Goal: Task Accomplishment & Management: Manage account settings

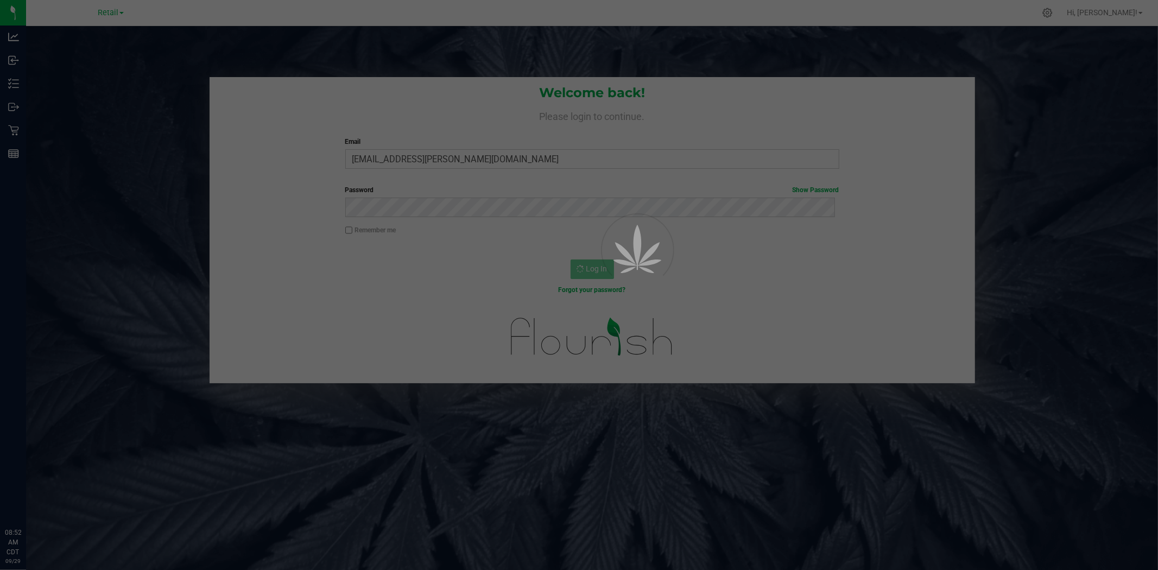
click at [104, 14] on div at bounding box center [579, 285] width 1158 height 570
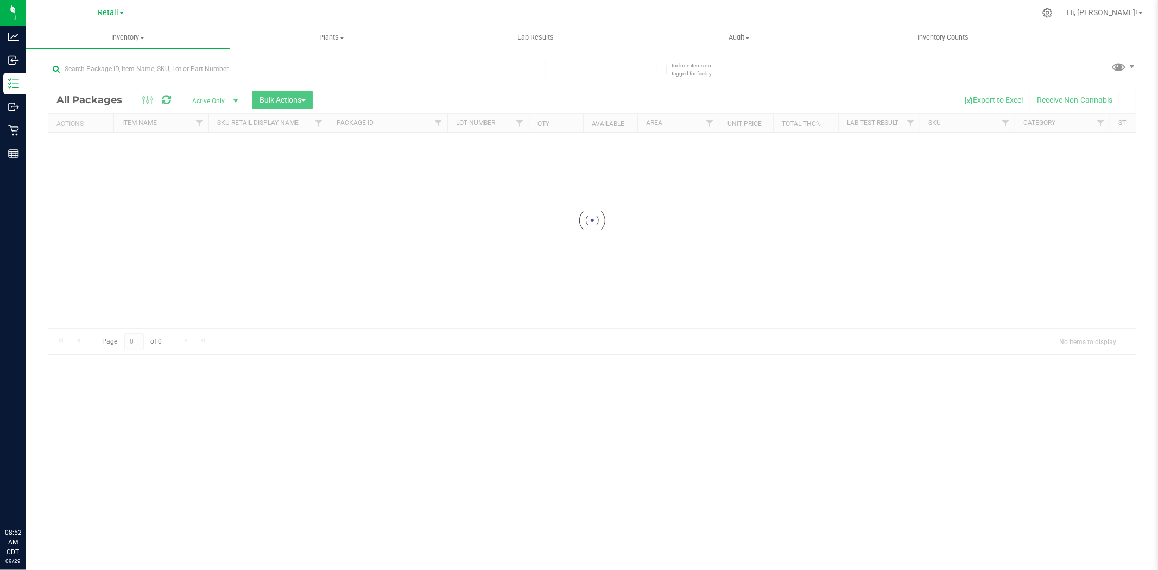
click at [112, 12] on span "Retail" at bounding box center [108, 12] width 21 height 9
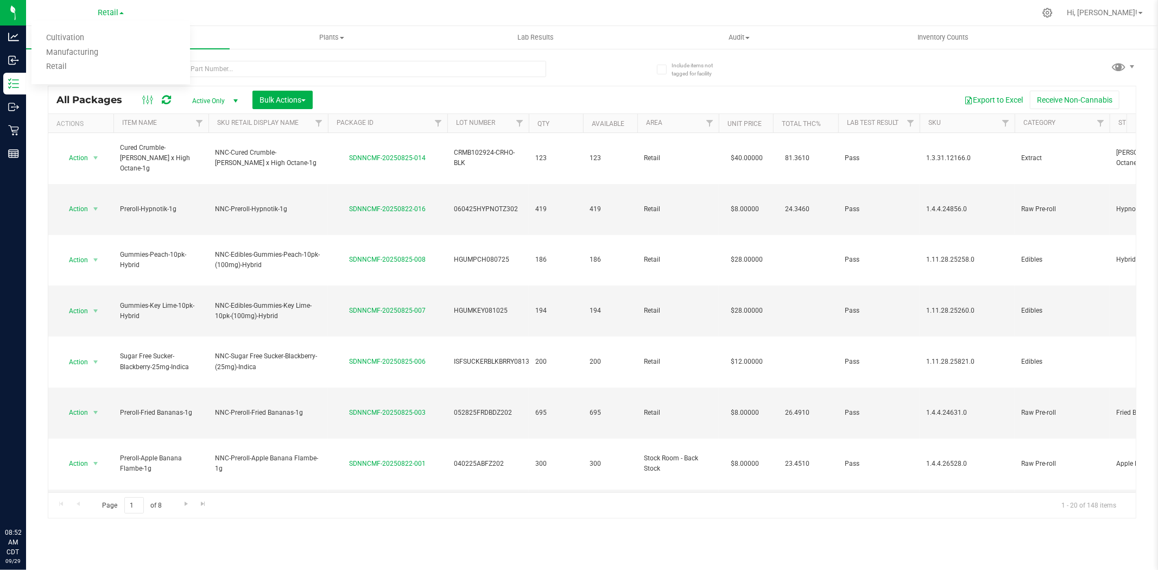
click at [105, 53] on link "Manufacturing" at bounding box center [110, 53] width 158 height 15
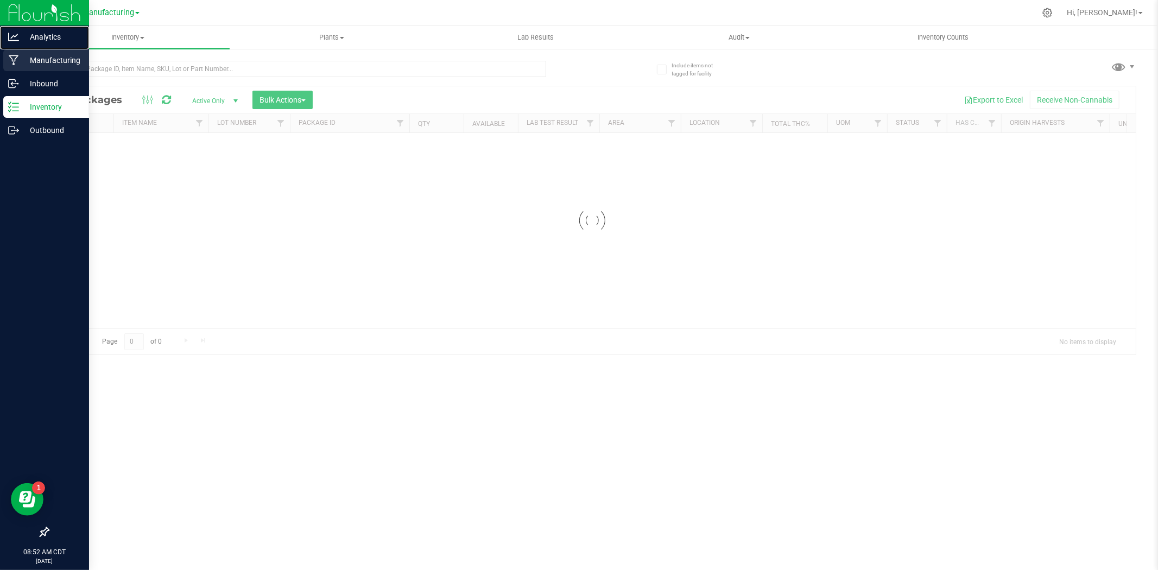
drag, startPoint x: 31, startPoint y: 43, endPoint x: 35, endPoint y: 49, distance: 6.3
click at [31, 43] on div "Analytics" at bounding box center [46, 37] width 86 height 22
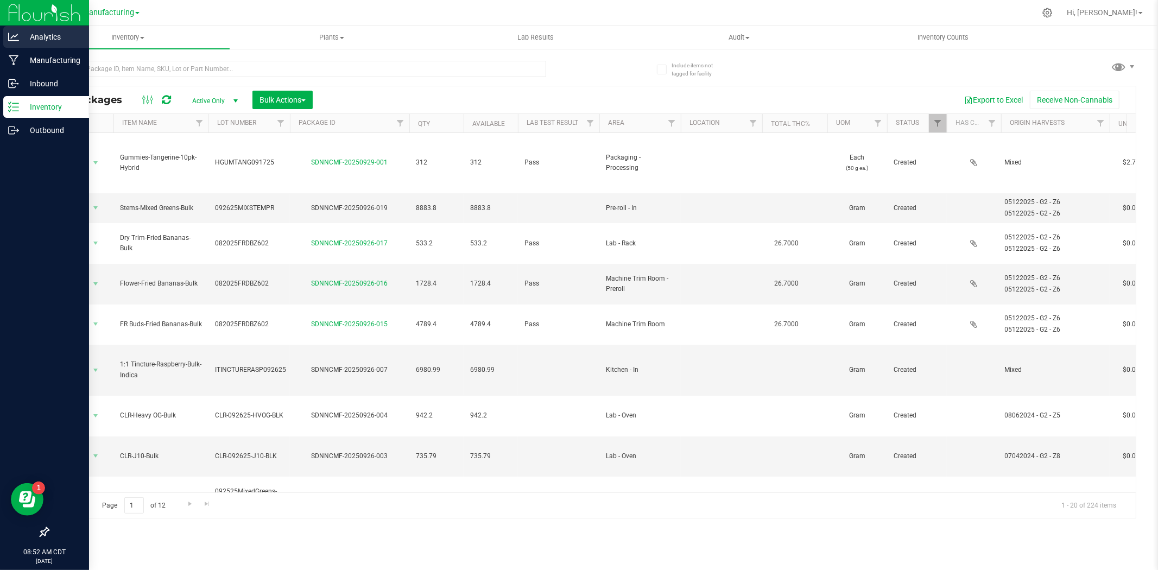
click at [20, 39] on p "Analytics" at bounding box center [51, 36] width 65 height 13
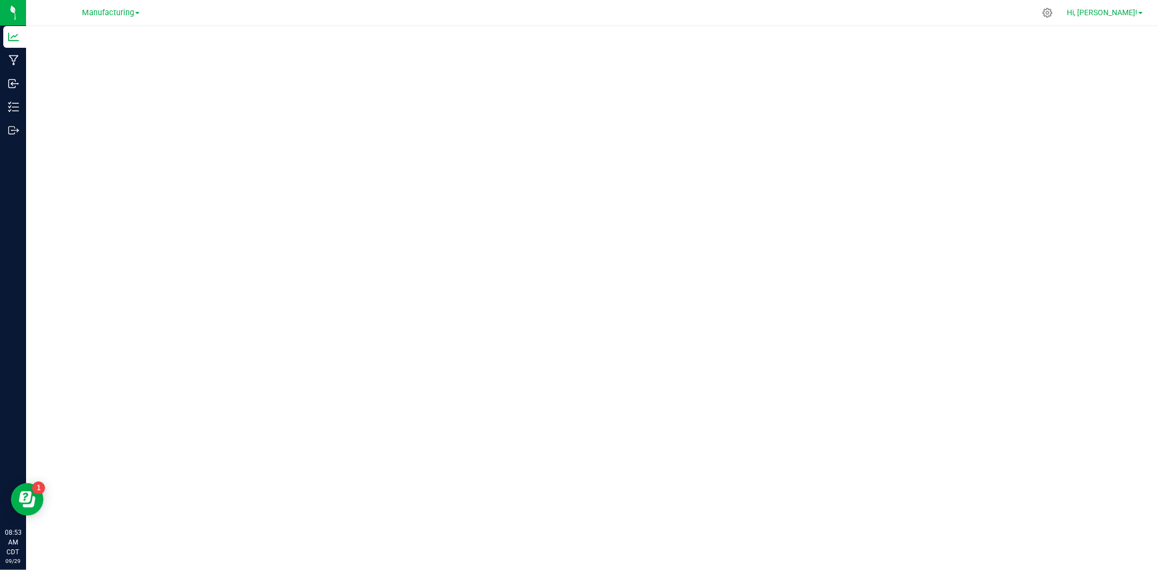
click at [1135, 9] on span "Hi, [PERSON_NAME]!" at bounding box center [1101, 12] width 71 height 9
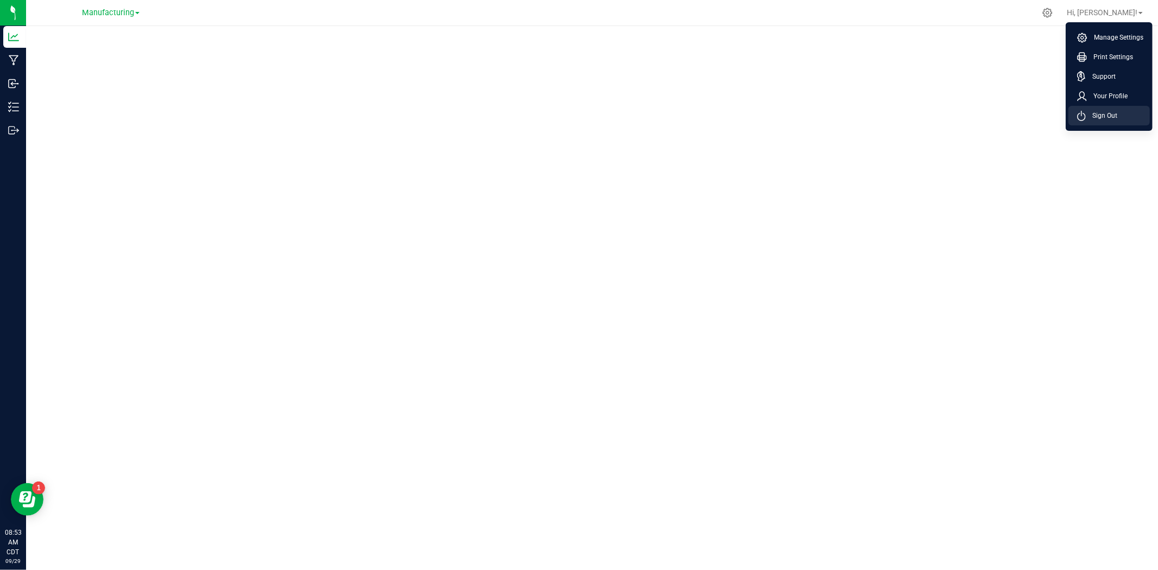
click at [1106, 118] on span "Sign Out" at bounding box center [1100, 115] width 31 height 11
